Goal: Book appointment/travel/reservation

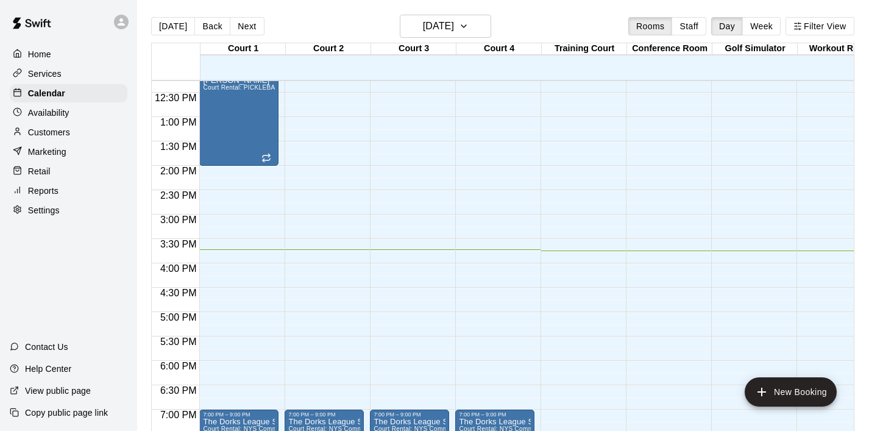
scroll to position [626, 0]
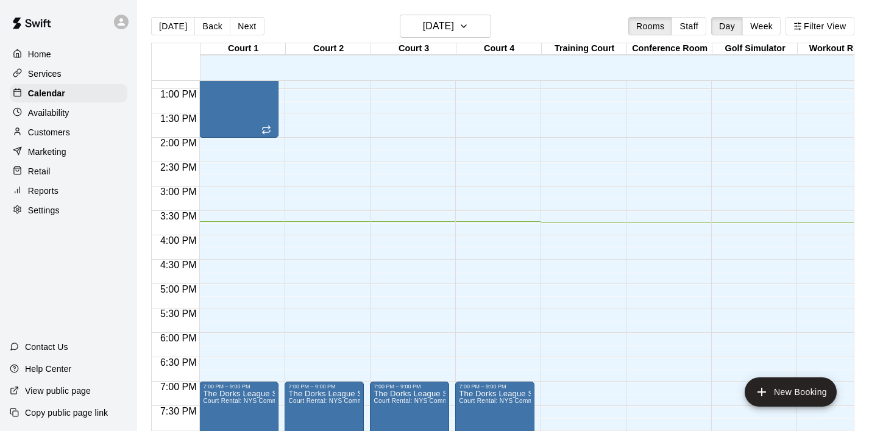
click at [303, 121] on div "12:00 AM – 8:00 AM Closed 7:00 PM – 9:00 PM The Dorks League Session # 2 Court …" at bounding box center [324, 40] width 79 height 1170
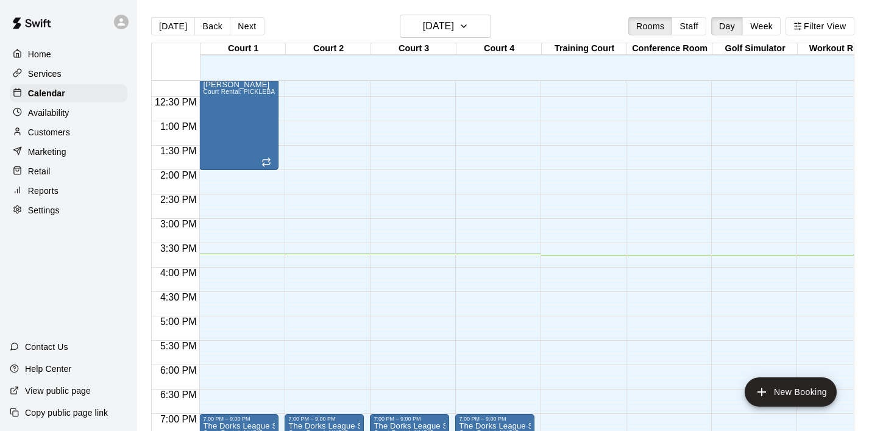
scroll to position [597, 0]
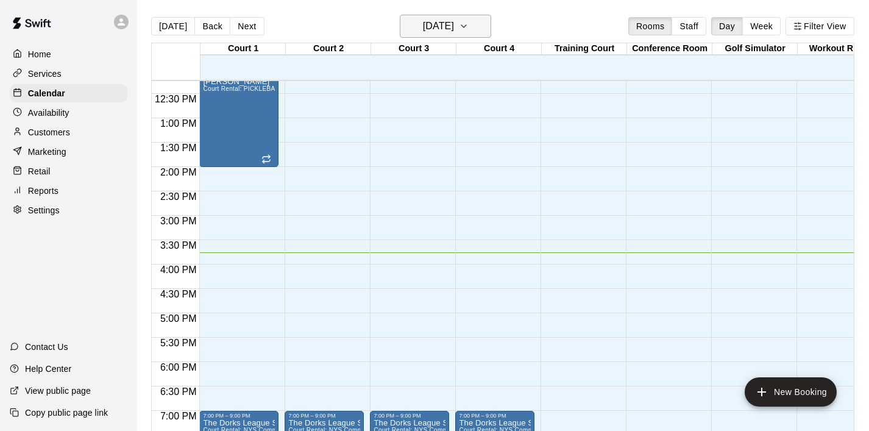
click at [469, 26] on icon "button" at bounding box center [464, 26] width 10 height 15
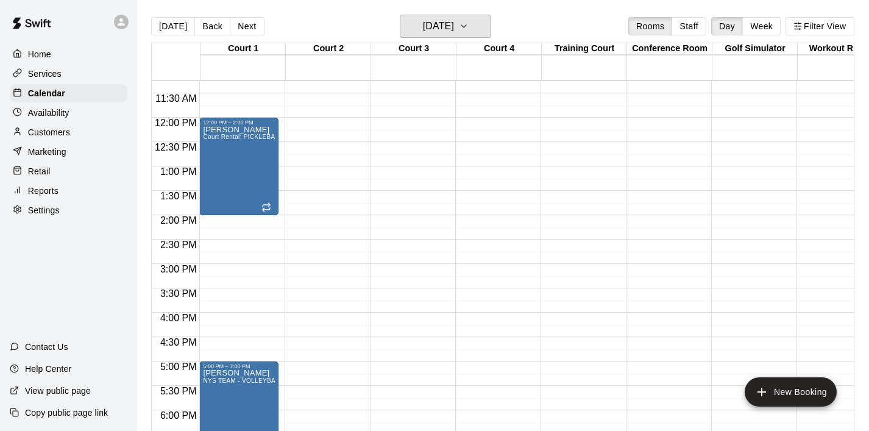
scroll to position [596, 0]
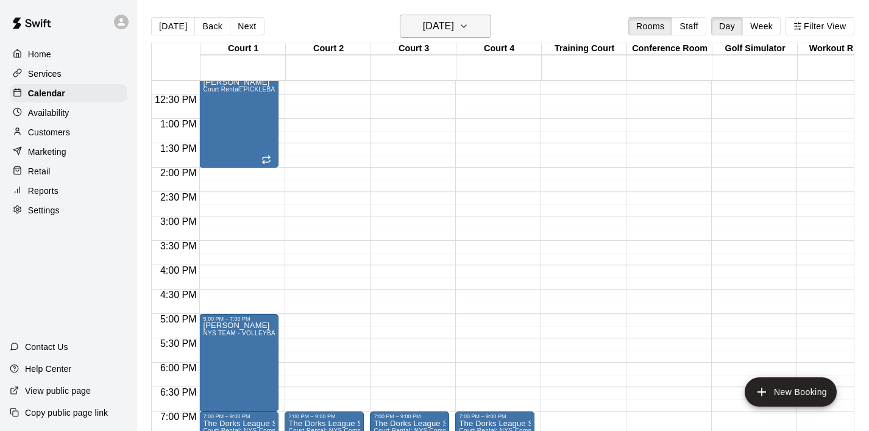
click at [469, 32] on icon "button" at bounding box center [464, 26] width 10 height 15
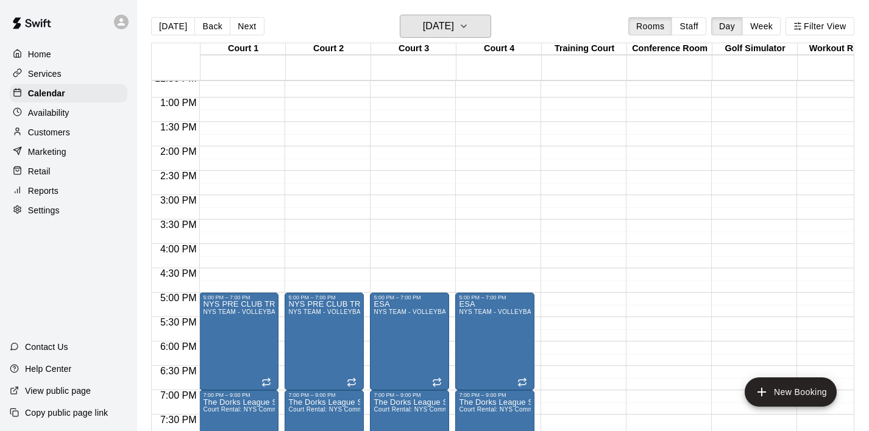
scroll to position [625, 0]
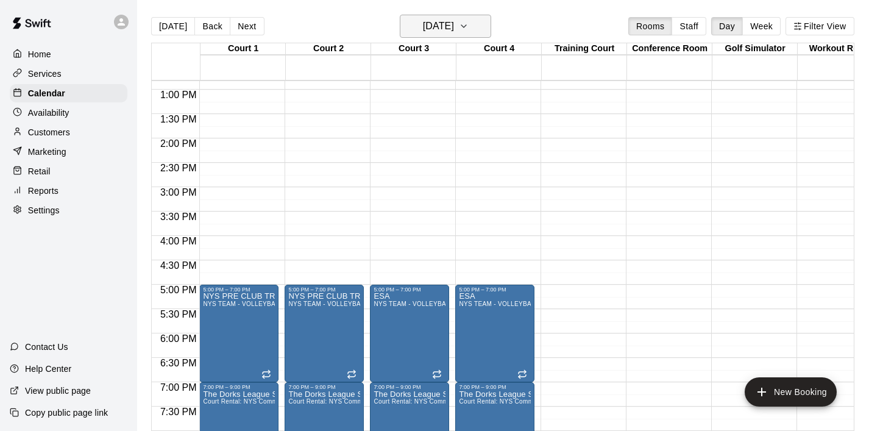
click at [469, 29] on icon "button" at bounding box center [464, 26] width 10 height 15
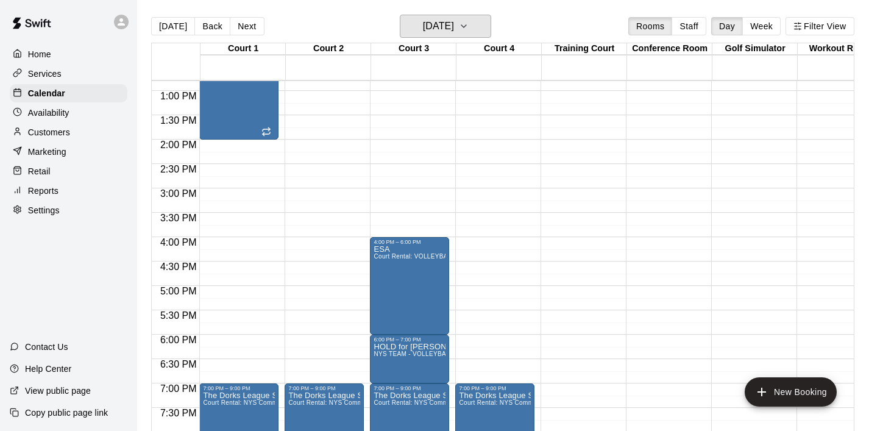
scroll to position [628, 0]
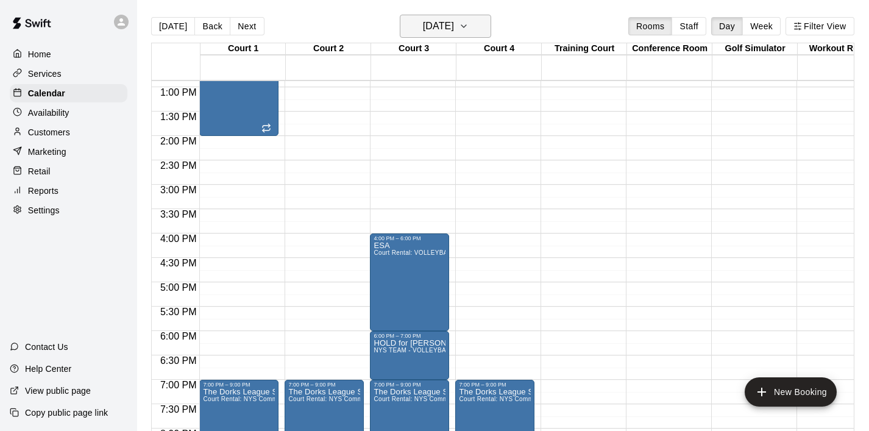
click at [466, 27] on icon "button" at bounding box center [463, 26] width 5 height 2
click at [469, 24] on icon "button" at bounding box center [464, 26] width 10 height 15
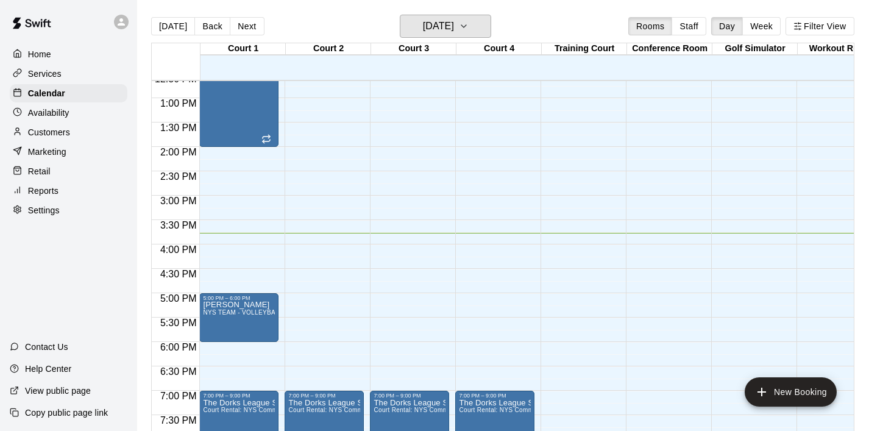
scroll to position [619, 0]
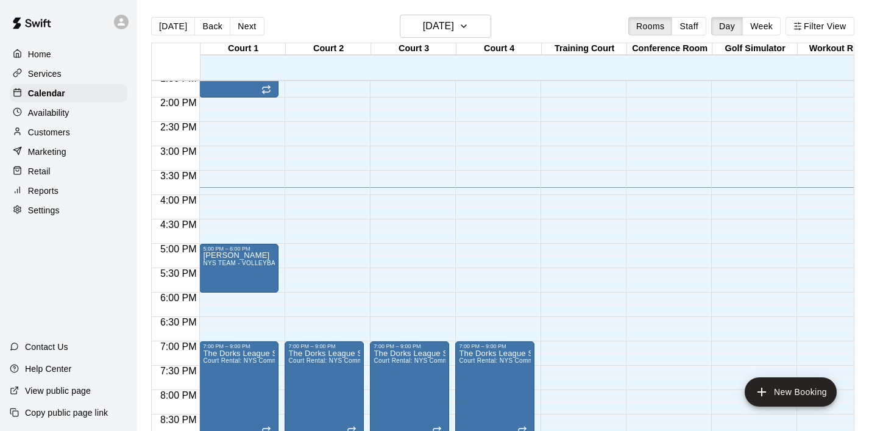
scroll to position [667, 0]
